Goal: Find specific page/section: Find specific page/section

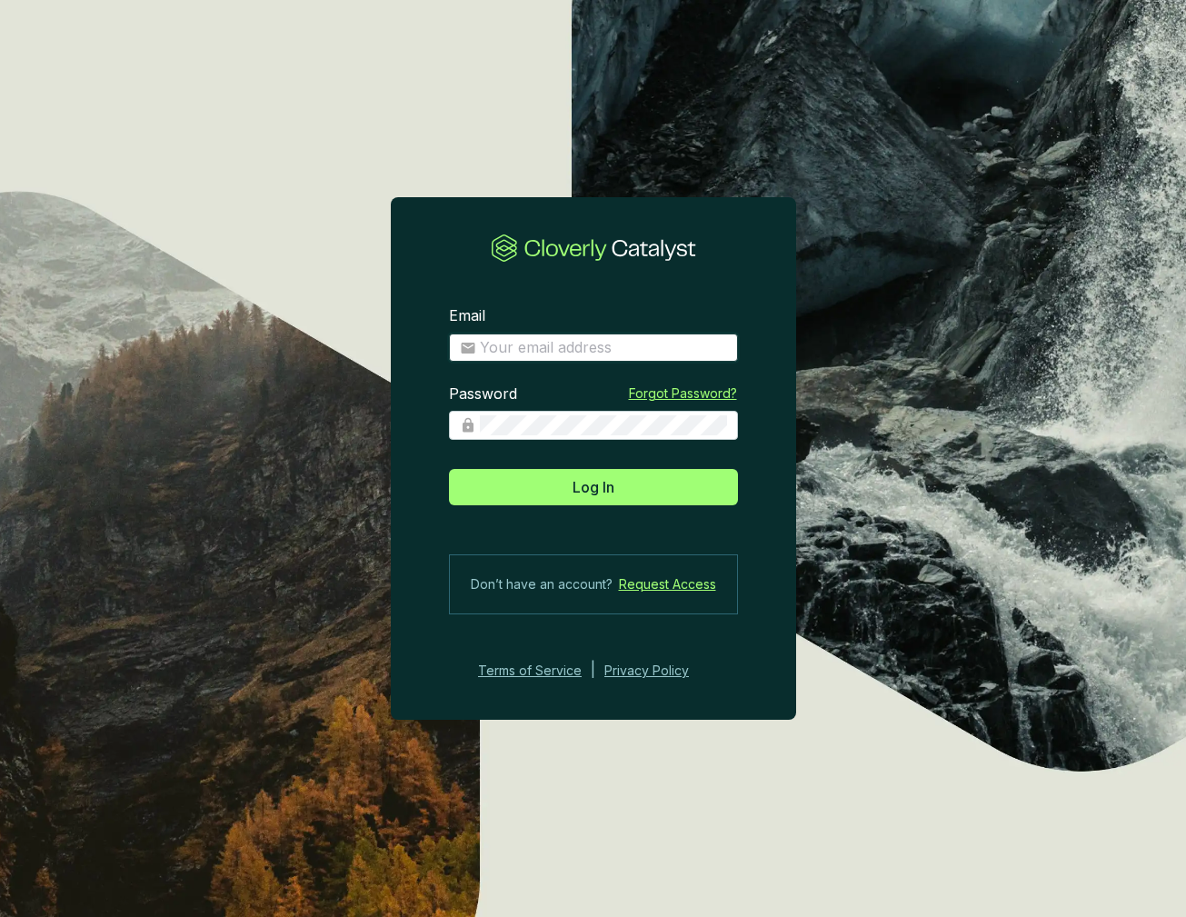
type input "[PERSON_NAME][EMAIL_ADDRESS][DOMAIN_NAME]"
click at [575, 351] on input "[PERSON_NAME][EMAIL_ADDRESS][DOMAIN_NAME]" at bounding box center [603, 348] width 247 height 20
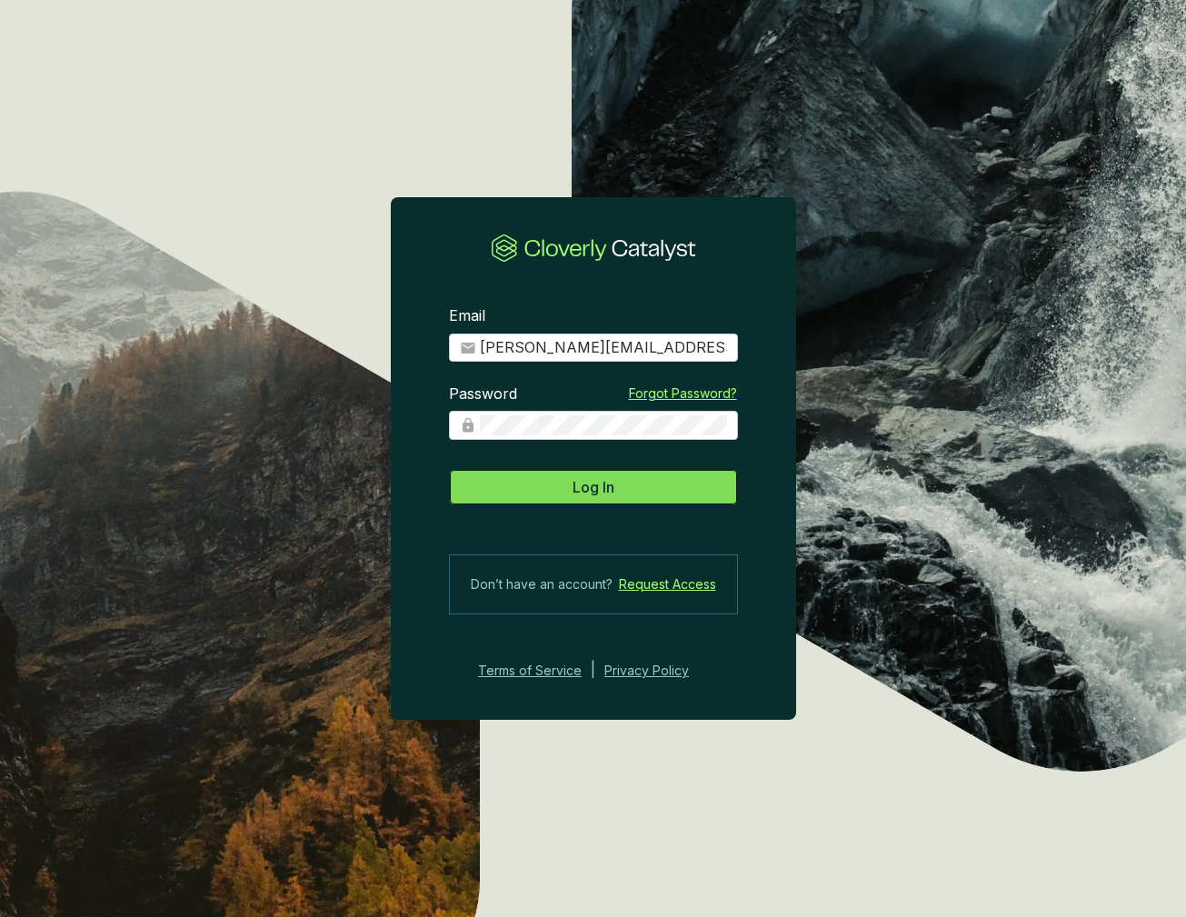
click at [583, 503] on button "Log In" at bounding box center [593, 487] width 289 height 36
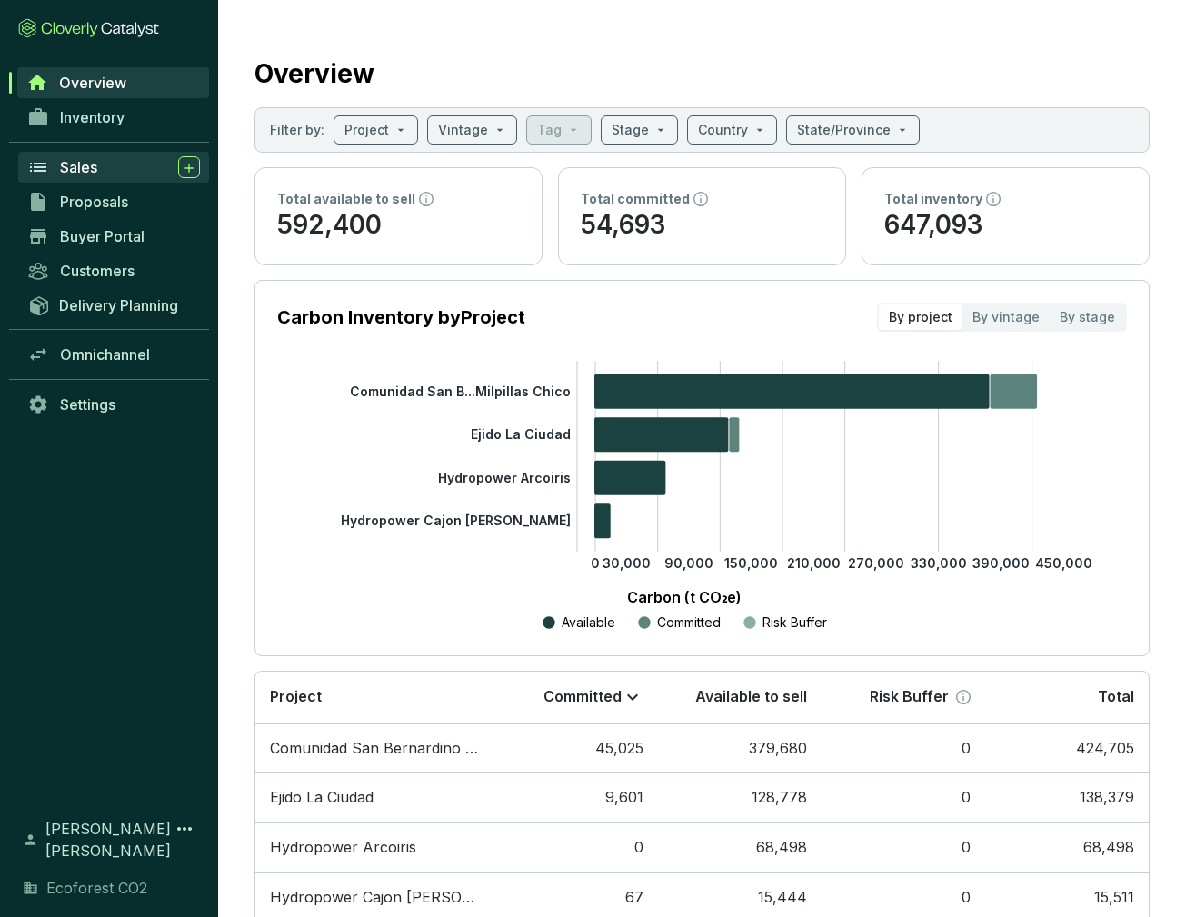
click at [94, 171] on span "Sales" at bounding box center [78, 167] width 37 height 18
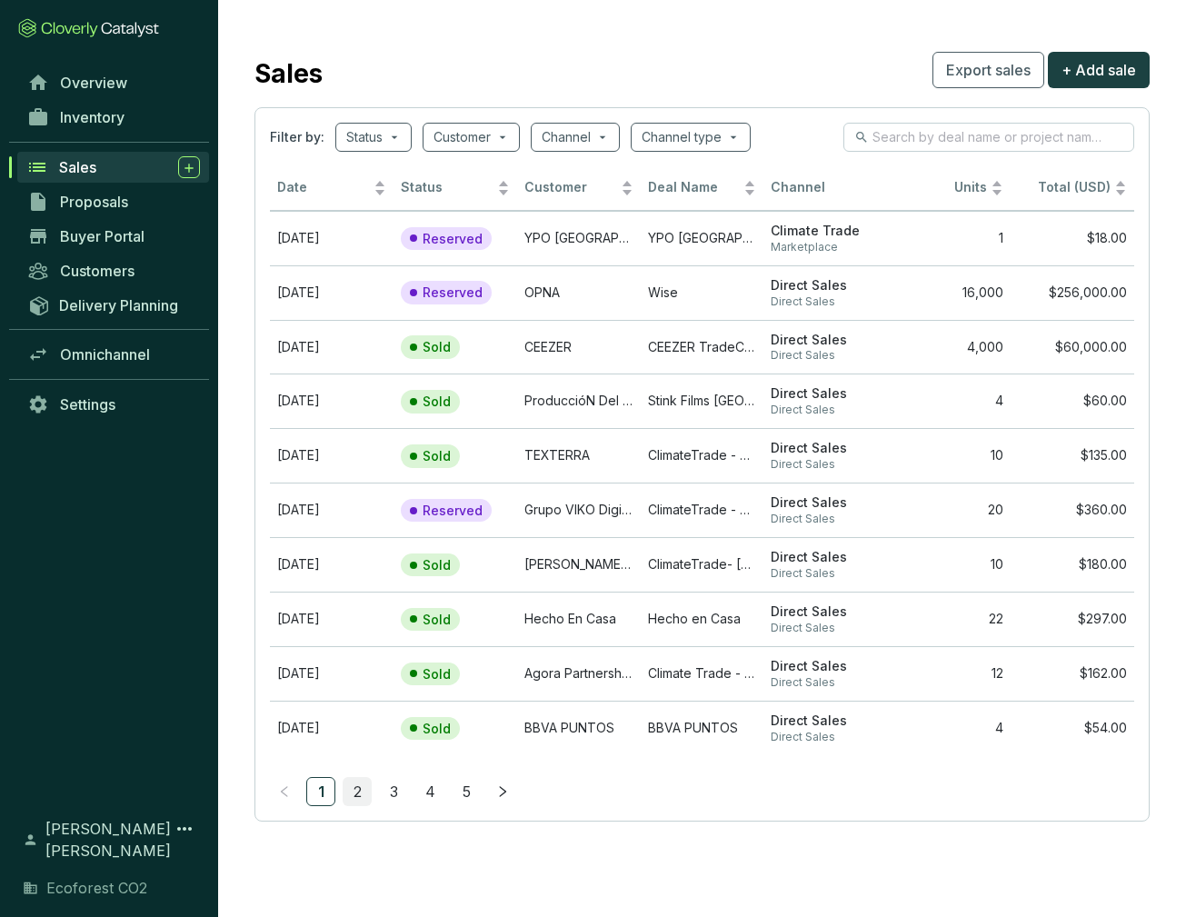
click at [361, 788] on link "2" at bounding box center [357, 791] width 27 height 27
